Goal: Leave review/rating: Leave review/rating

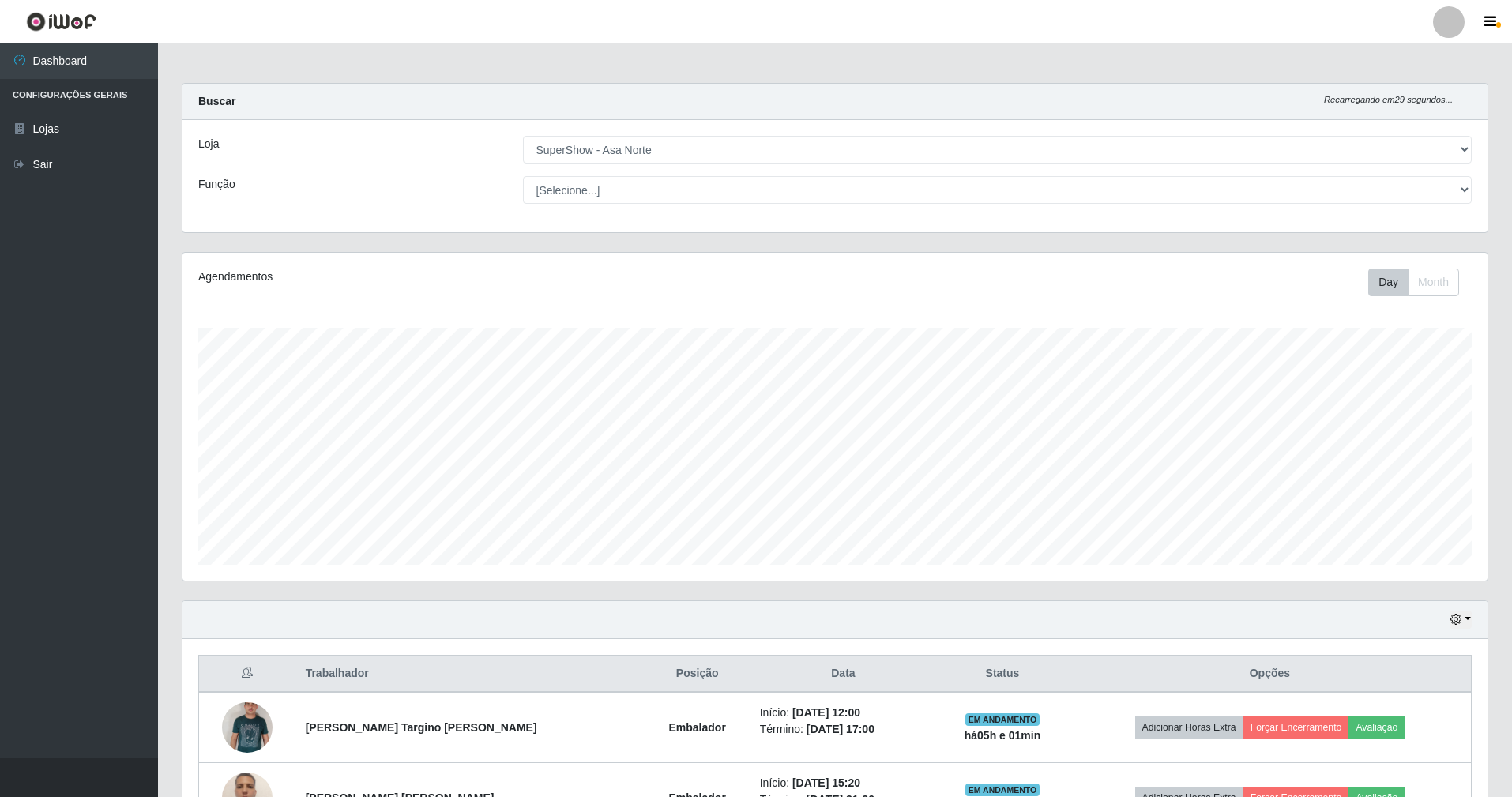
select select "71"
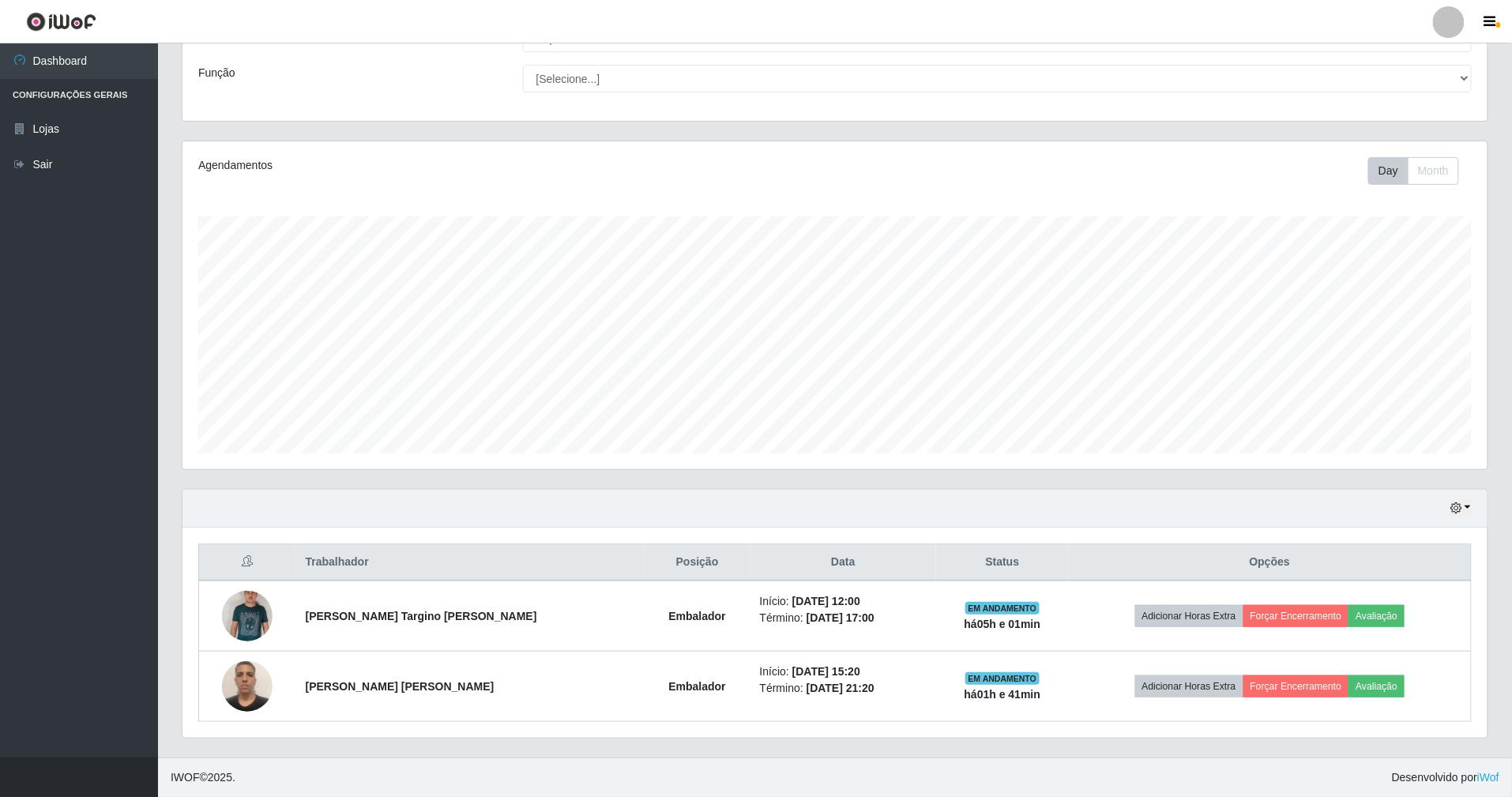
scroll to position [328, 1305]
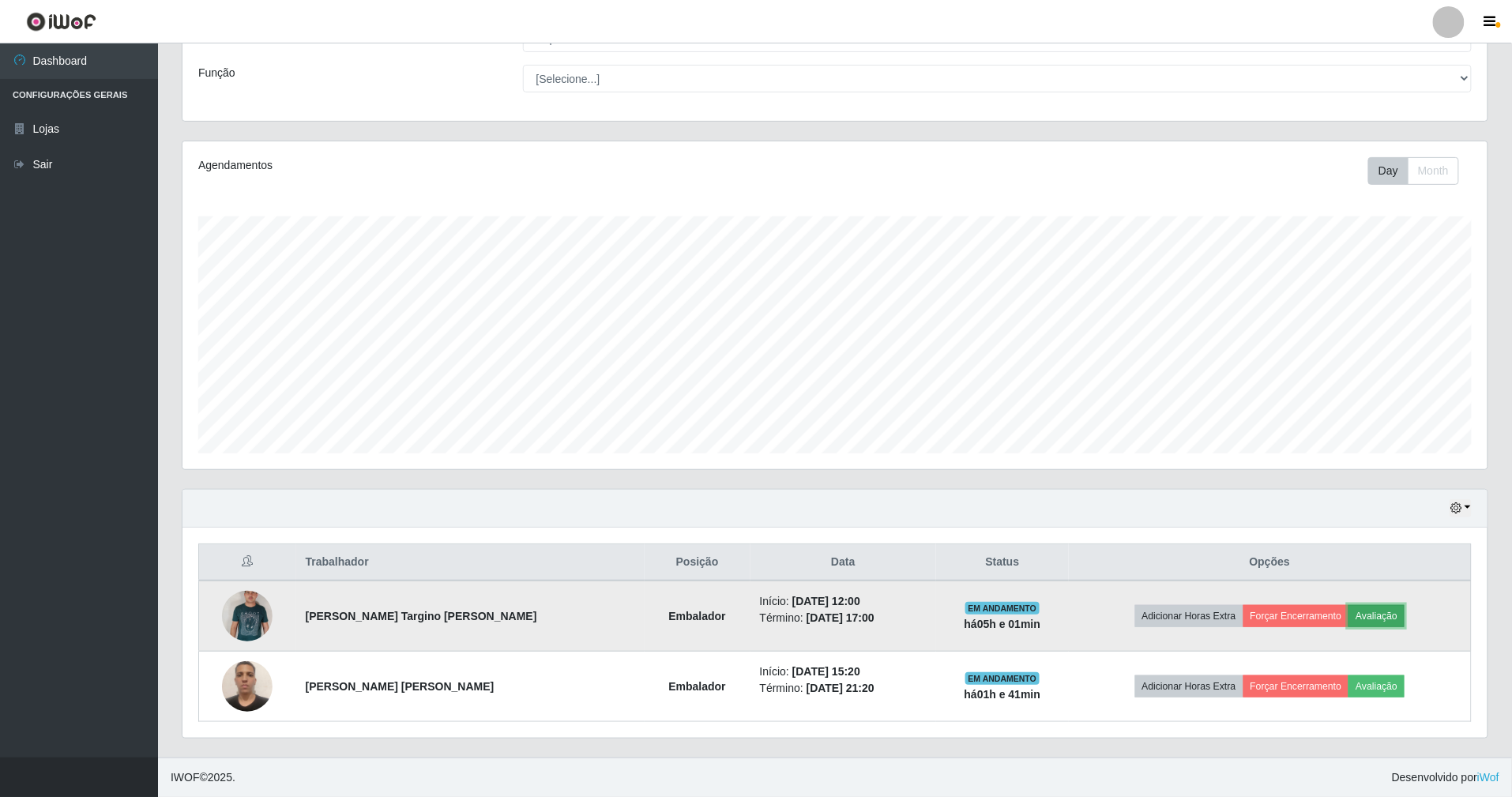
click at [1355, 614] on button "Avaliação" at bounding box center [1376, 616] width 56 height 22
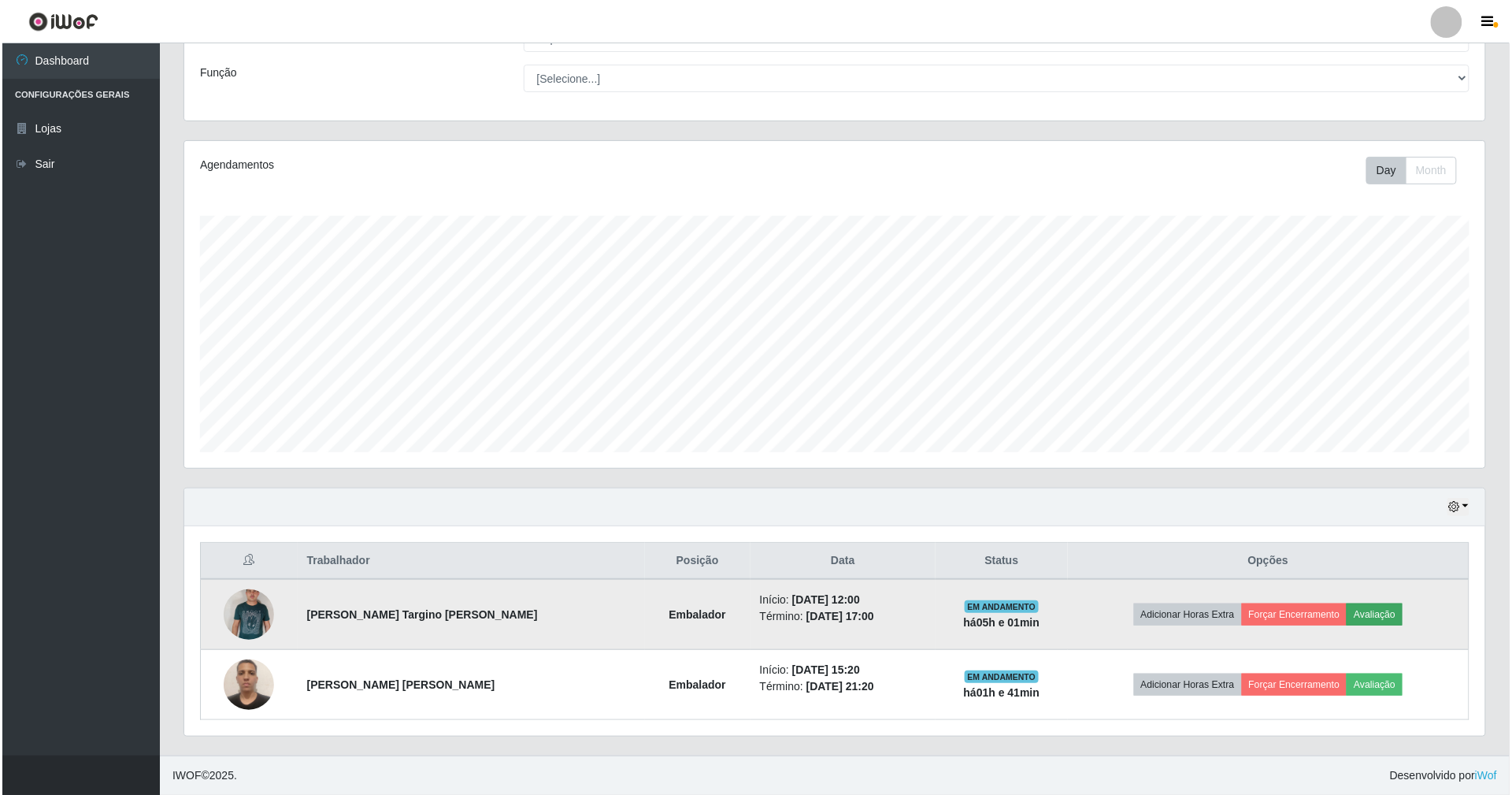
scroll to position [327, 1287]
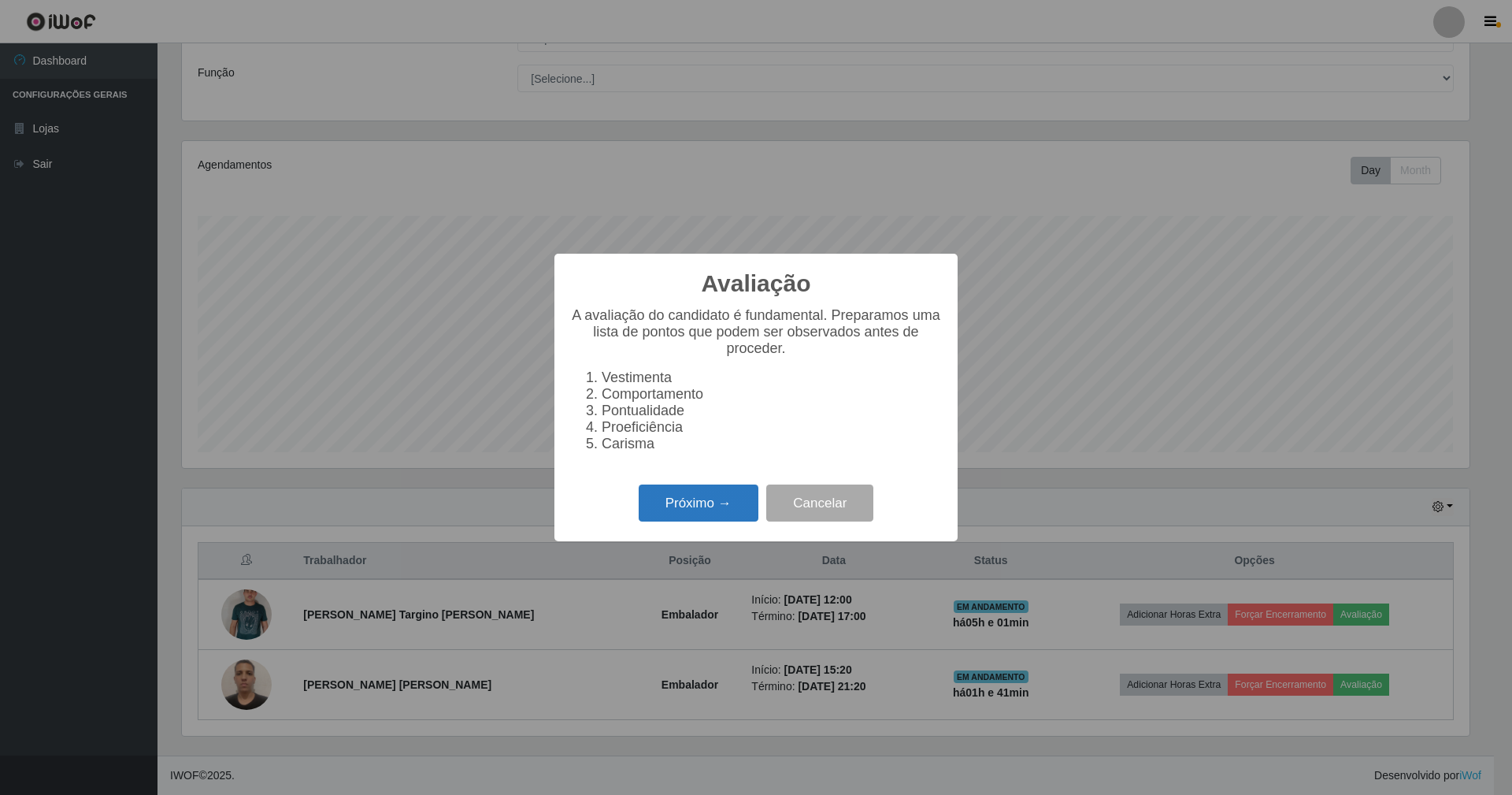
click at [719, 522] on button "Próximo →" at bounding box center [698, 503] width 119 height 37
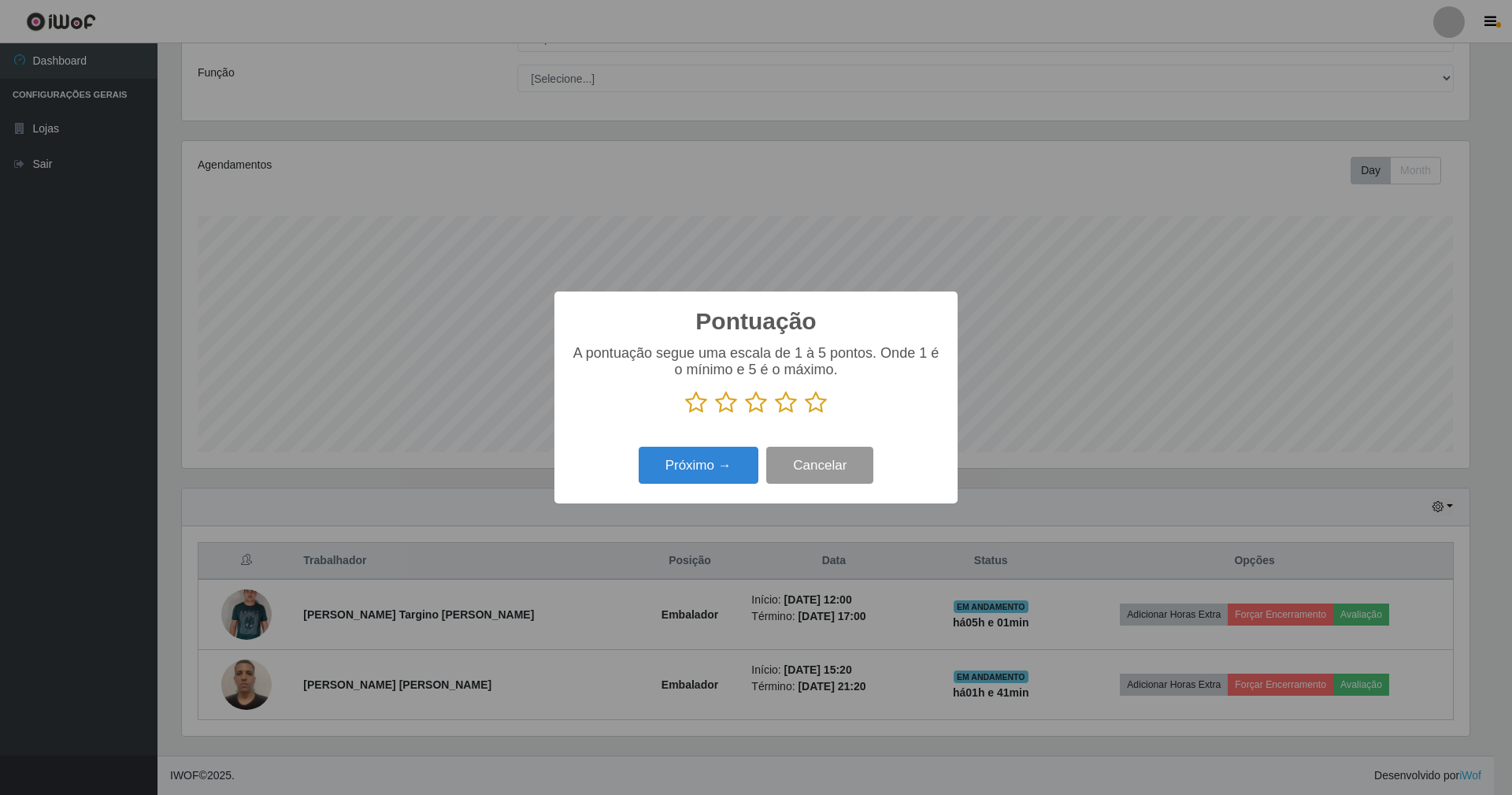
scroll to position [787236, 786399]
drag, startPoint x: 804, startPoint y: 405, endPoint x: 766, endPoint y: 449, distance: 58.1
click at [804, 407] on p at bounding box center [756, 402] width 372 height 24
click at [813, 401] on icon at bounding box center [816, 402] width 22 height 24
click at [805, 414] on input "radio" at bounding box center [805, 414] width 0 height 0
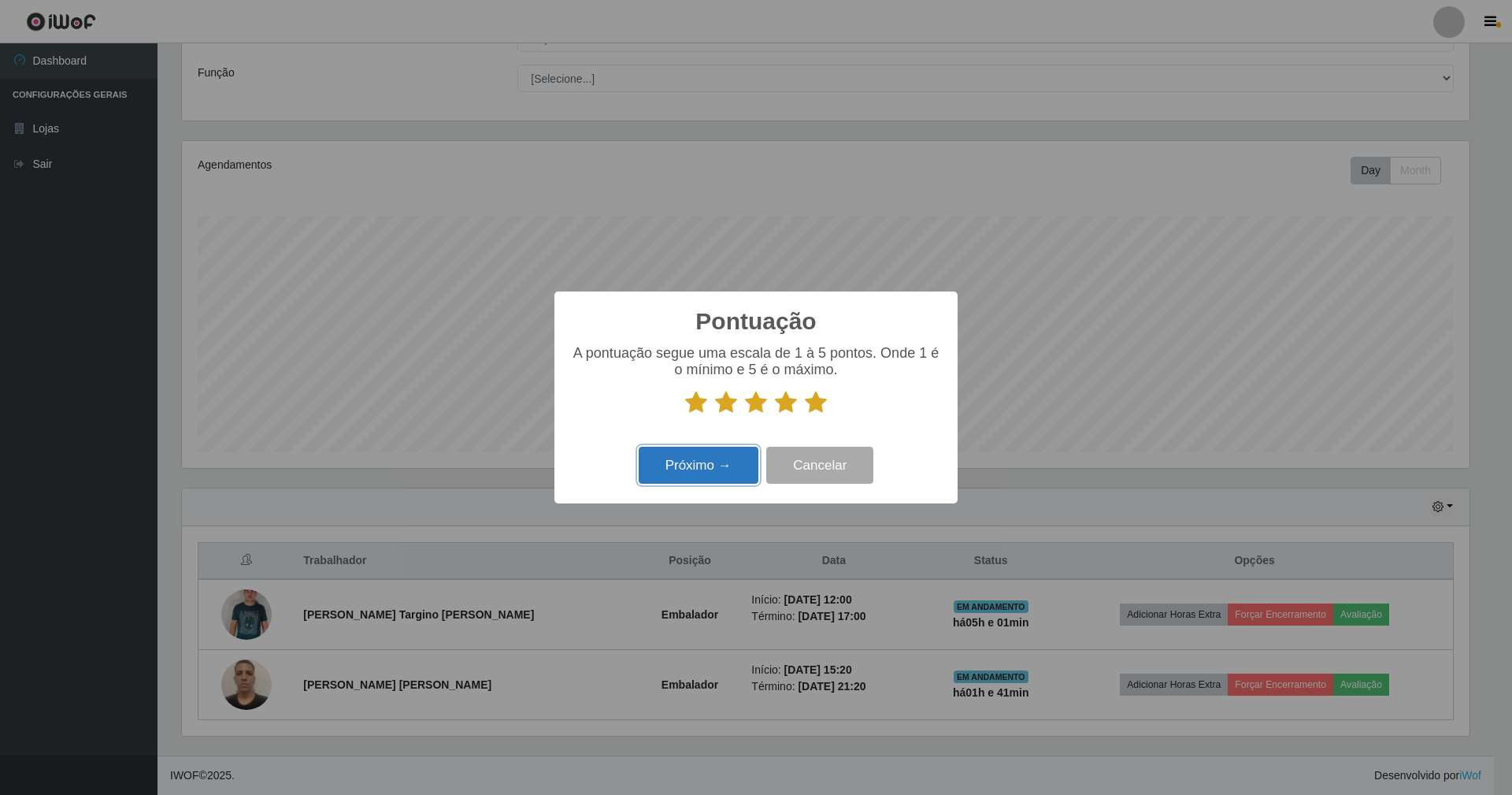
click at [699, 461] on button "Próximo →" at bounding box center [698, 465] width 119 height 37
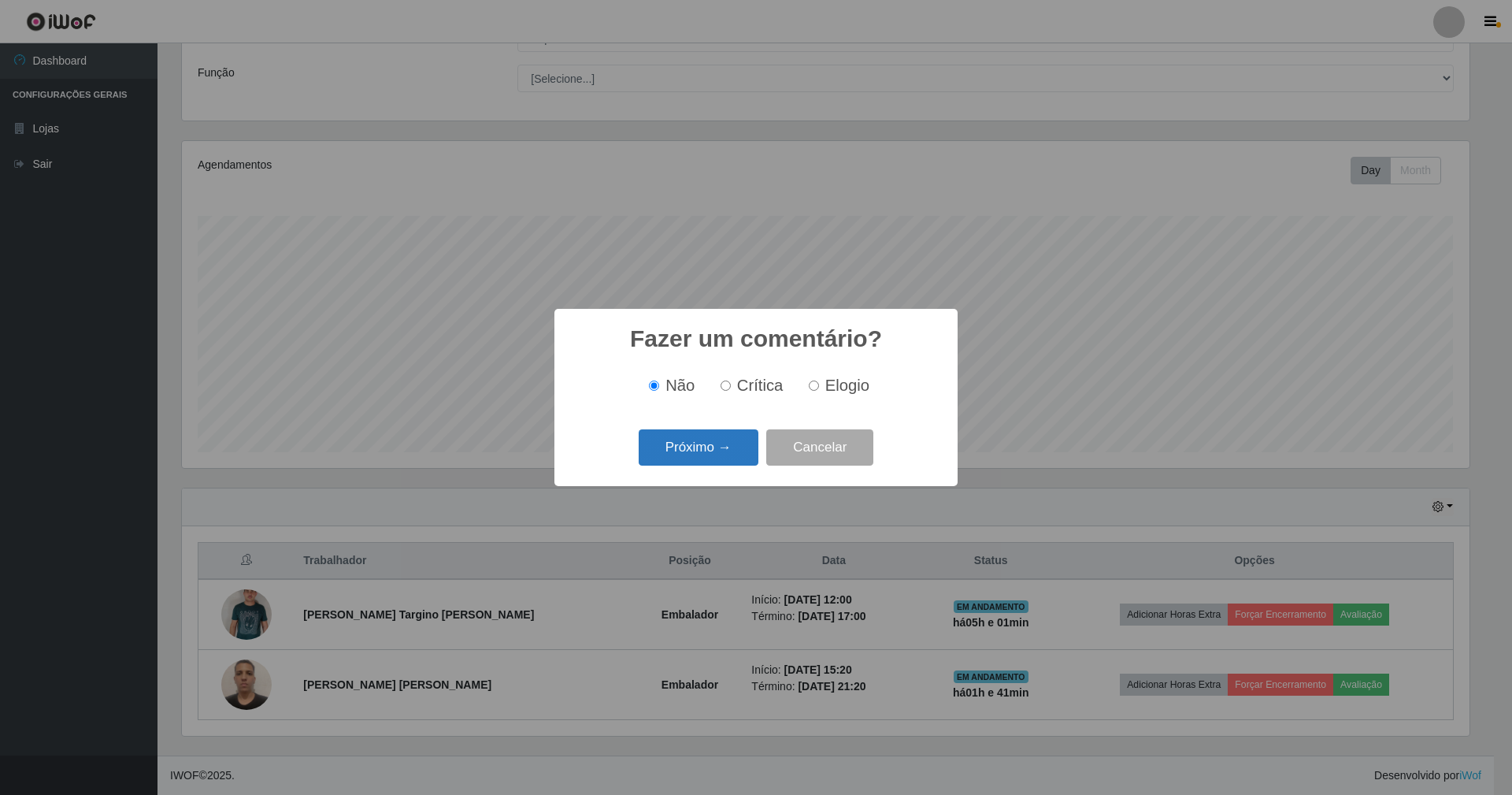
click at [714, 448] on button "Próximo →" at bounding box center [698, 448] width 119 height 37
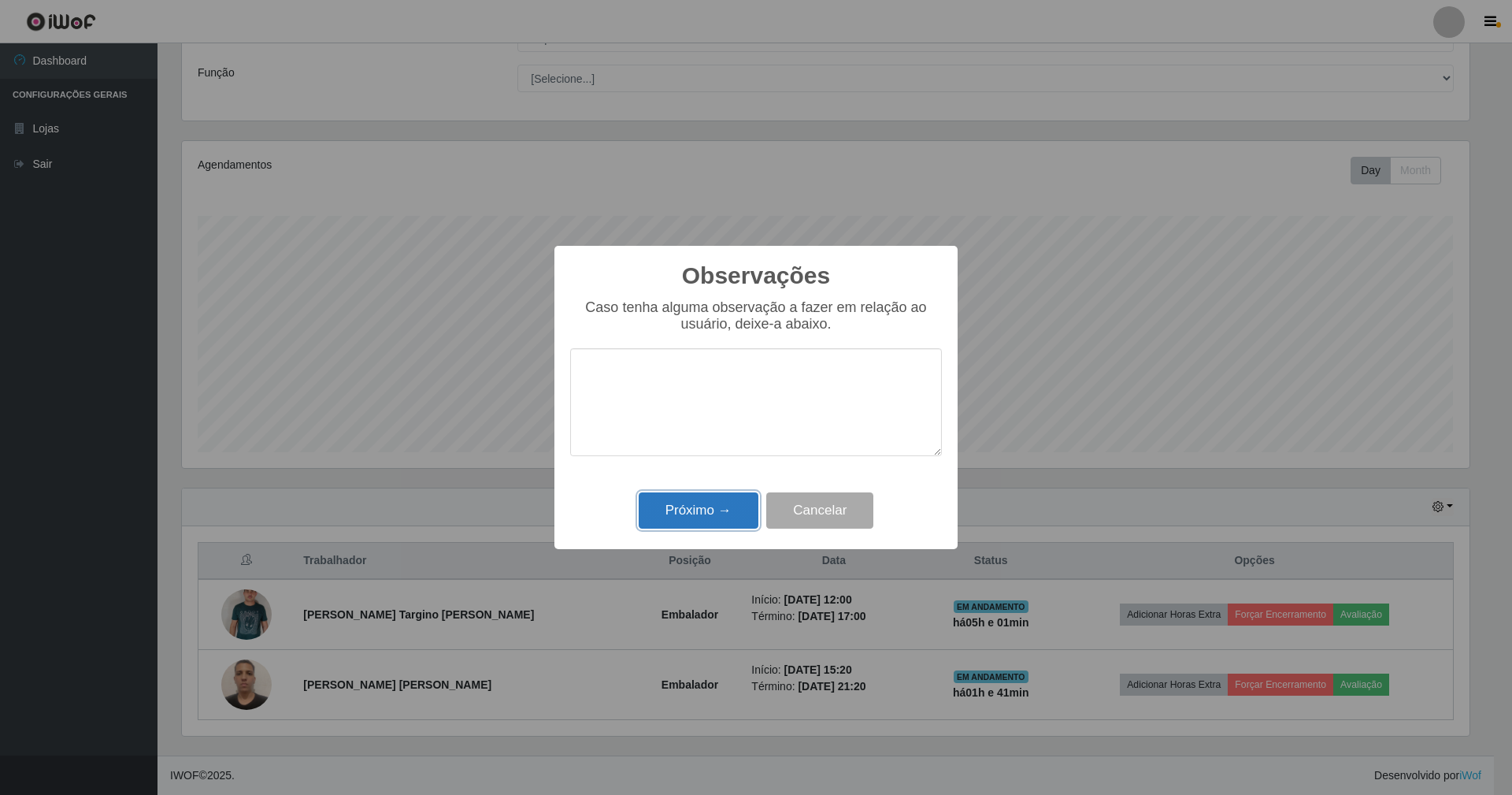
click at [723, 507] on button "Próximo →" at bounding box center [698, 511] width 119 height 37
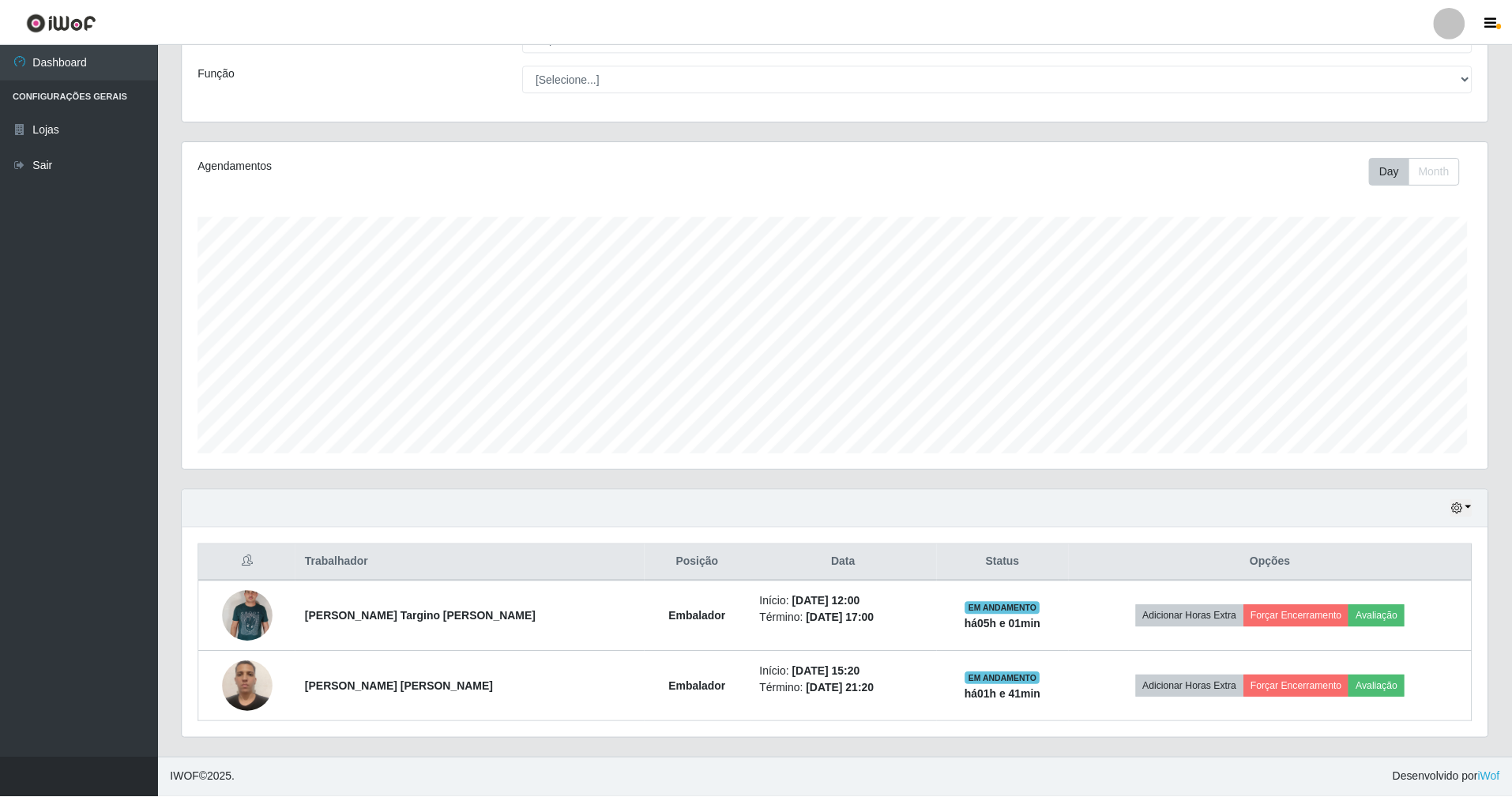
scroll to position [328, 1305]
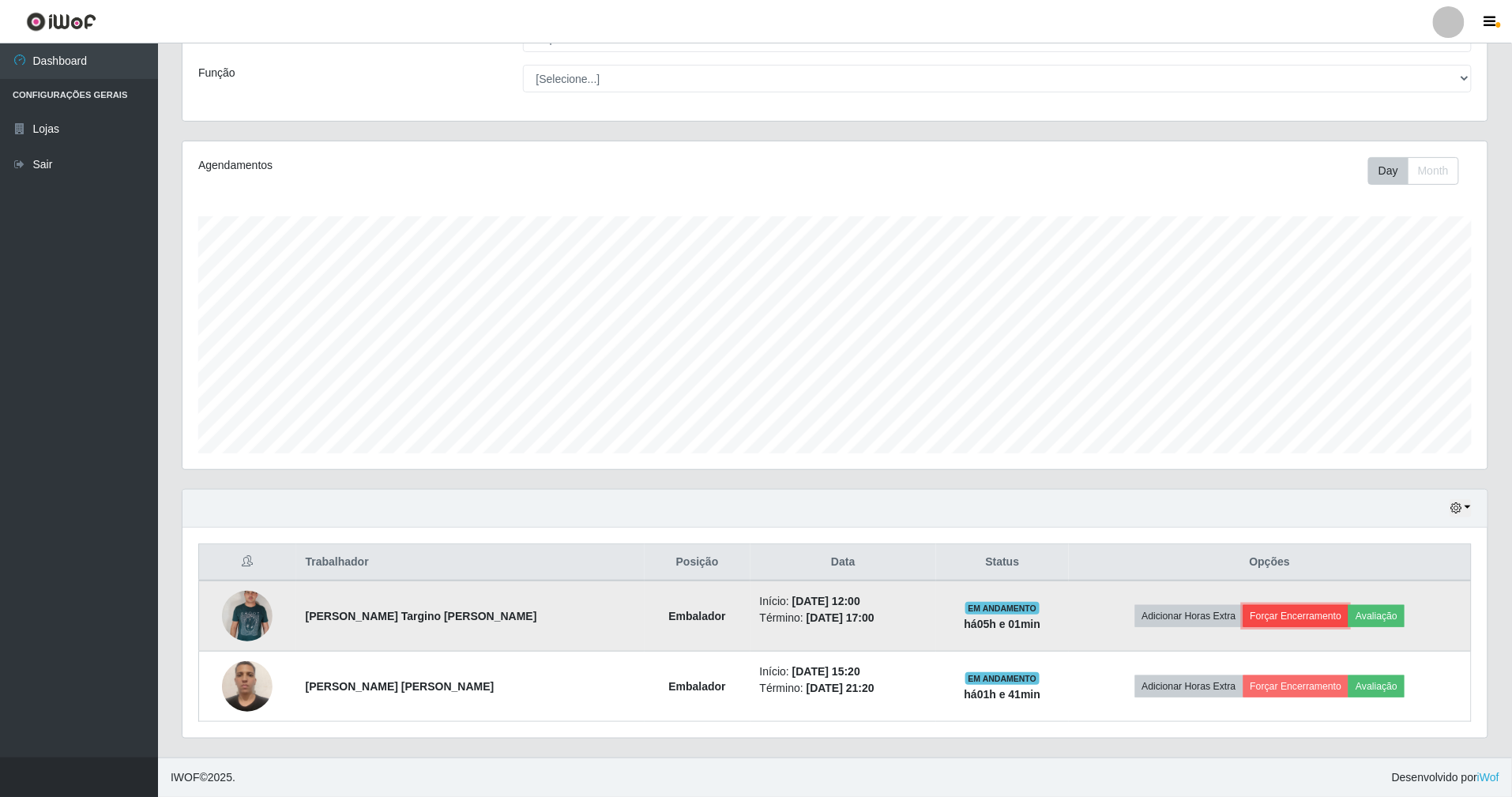
click at [1303, 617] on button "Forçar Encerramento" at bounding box center [1296, 616] width 105 height 22
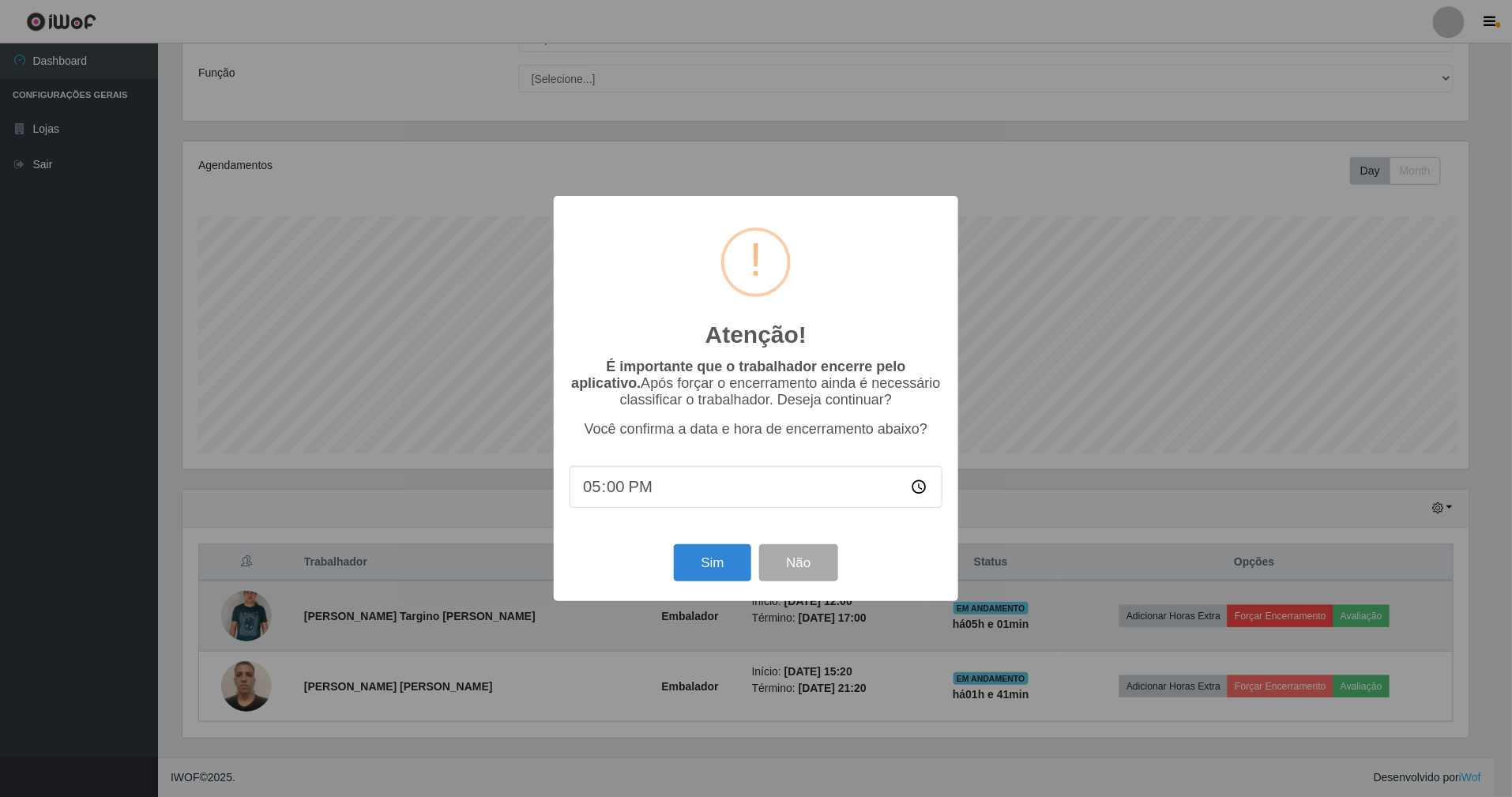
scroll to position [328, 1291]
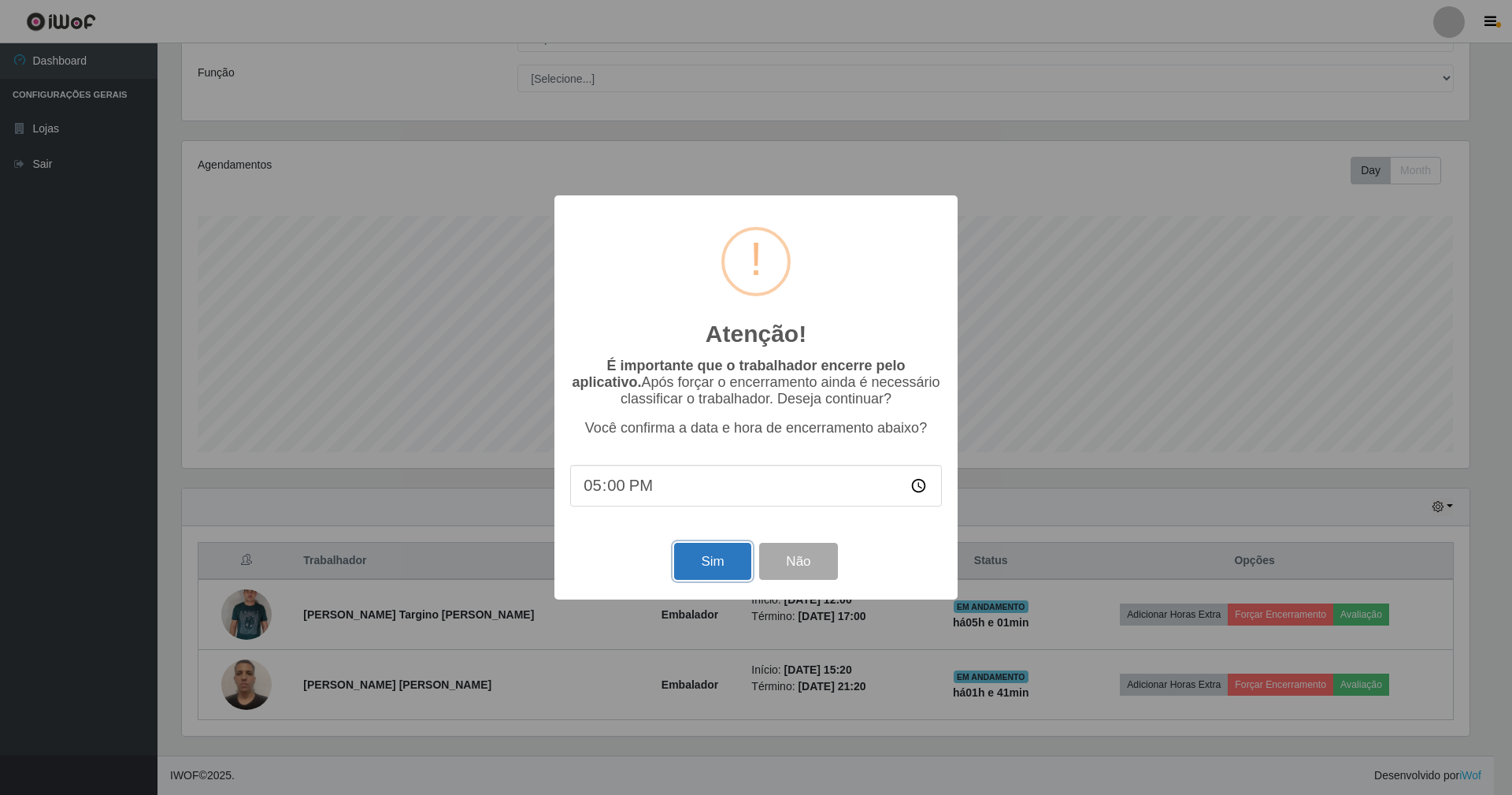
click at [709, 562] on button "Sim" at bounding box center [712, 561] width 77 height 37
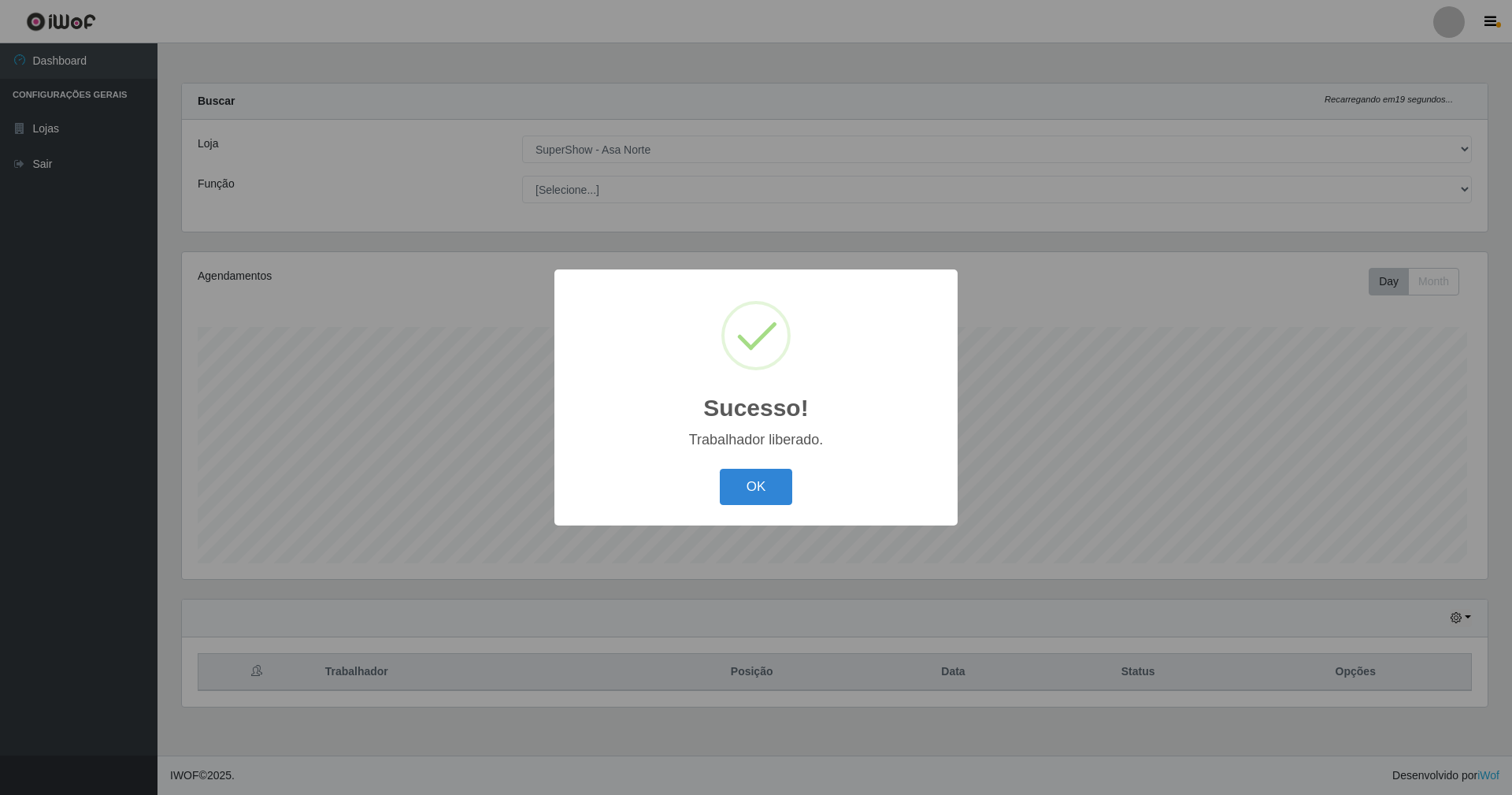
scroll to position [327, 1305]
